Goal: Navigation & Orientation: Go to known website

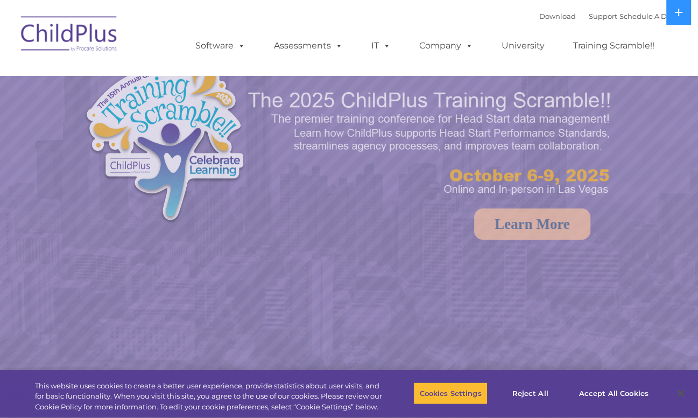
select select "MEDIUM"
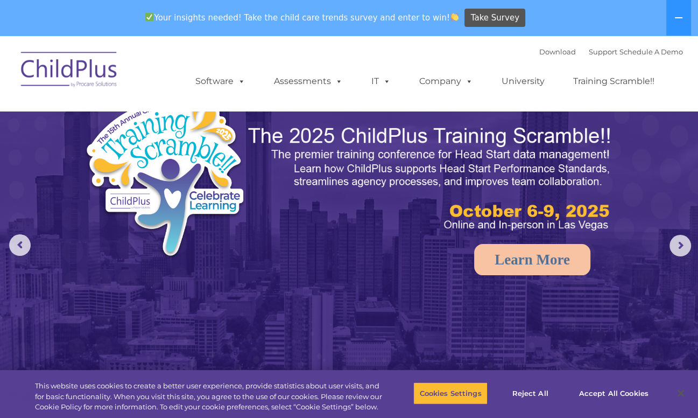
click at [87, 68] on img at bounding box center [70, 71] width 108 height 54
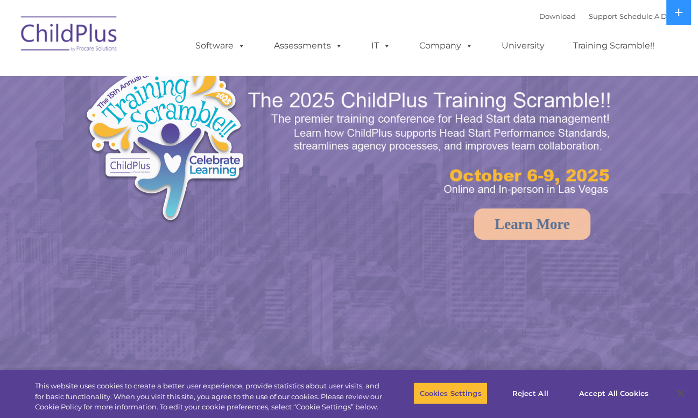
select select "MEDIUM"
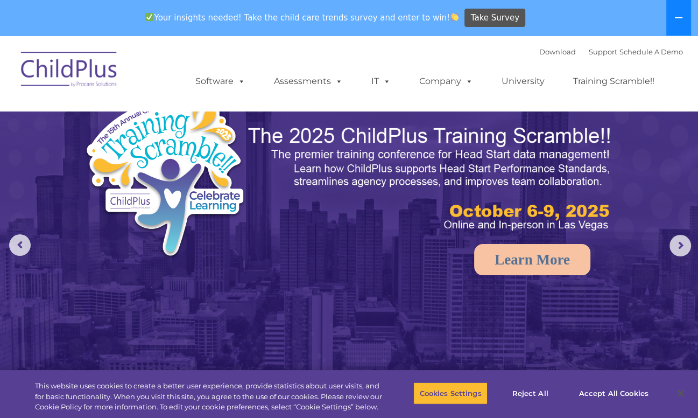
click at [681, 9] on button at bounding box center [678, 18] width 25 height 36
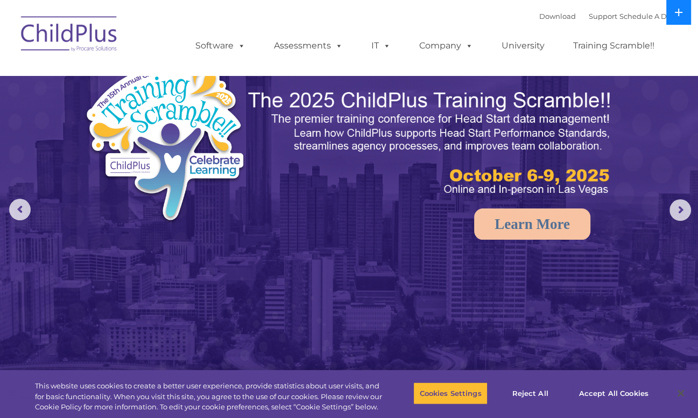
click at [681, 9] on icon at bounding box center [678, 12] width 9 height 9
